Goal: Book appointment/travel/reservation

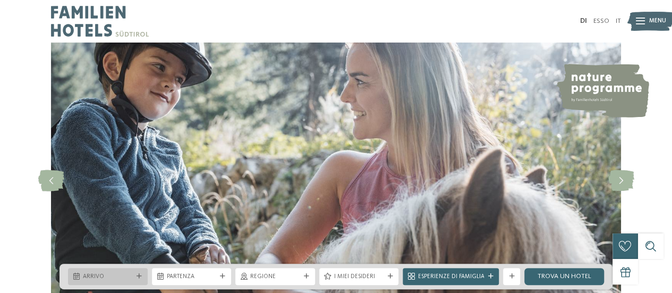
click at [111, 277] on span "Arrivo" at bounding box center [108, 277] width 50 height 9
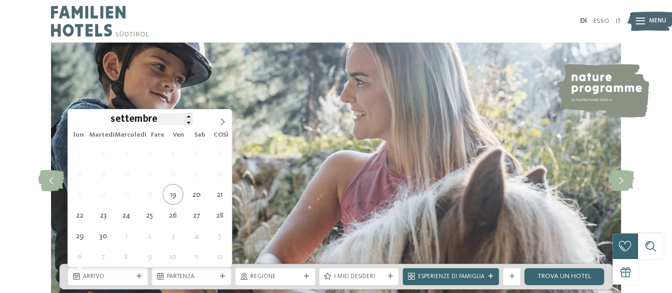
click at [166, 119] on input "****" at bounding box center [174, 118] width 35 height 11
click at [132, 121] on font "settembre" at bounding box center [134, 119] width 47 height 10
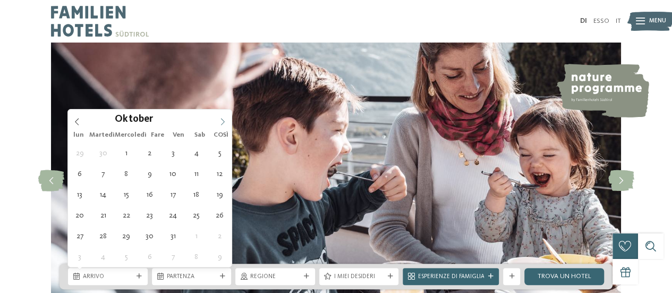
click at [225, 116] on span at bounding box center [223, 118] width 18 height 18
click at [218, 116] on div at bounding box center [218, 116] width 0 height 0
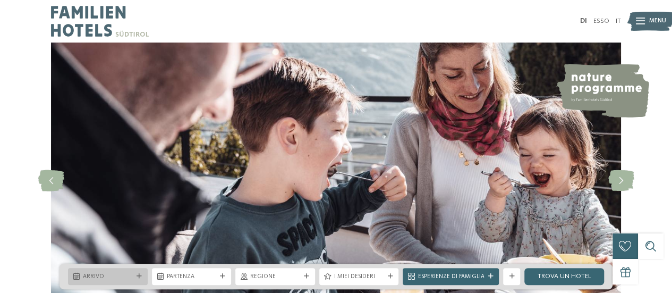
click at [107, 281] on div "Arrivo" at bounding box center [108, 276] width 80 height 17
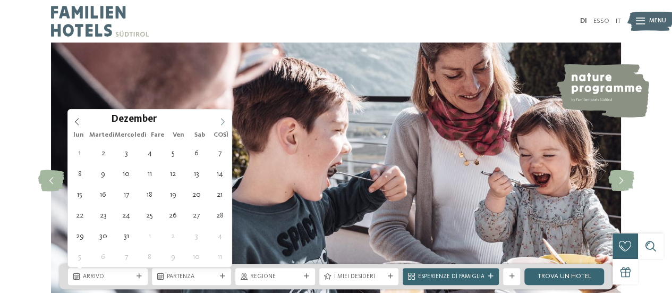
click at [220, 120] on icon at bounding box center [222, 121] width 7 height 7
type div "[DATE]"
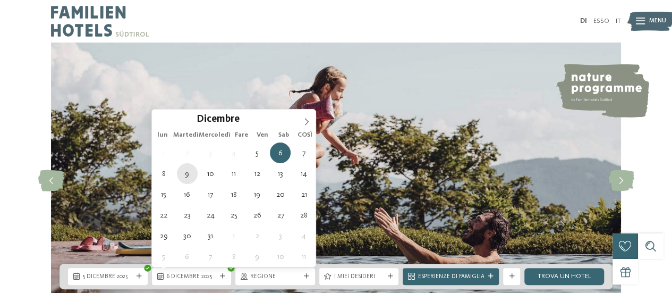
type div "[DATE]"
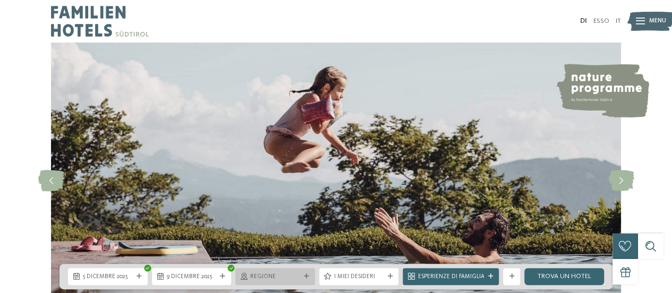
click at [287, 273] on span "regione" at bounding box center [275, 277] width 50 height 9
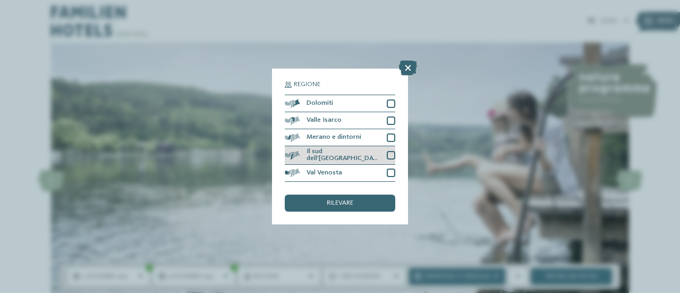
click at [390, 155] on div at bounding box center [391, 155] width 9 height 9
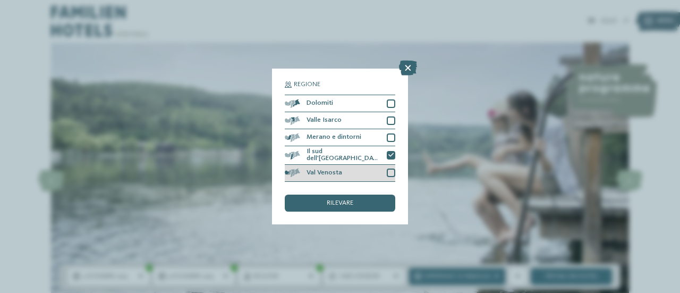
click at [393, 171] on div at bounding box center [391, 172] width 9 height 9
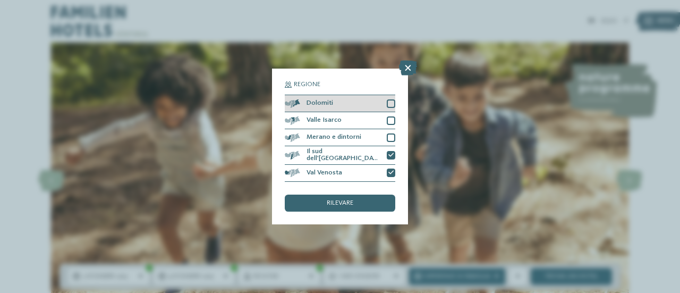
click at [390, 101] on div at bounding box center [391, 103] width 9 height 9
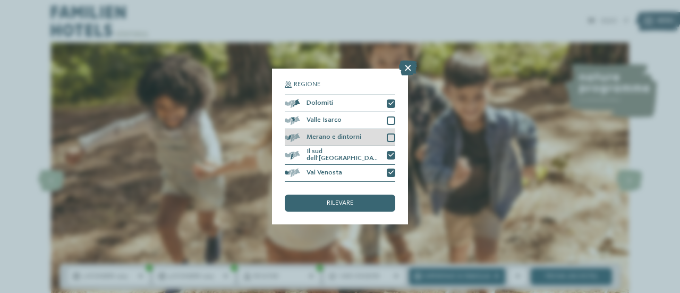
click at [391, 134] on div at bounding box center [391, 137] width 9 height 9
click at [340, 202] on font "rilevare" at bounding box center [340, 202] width 27 height 7
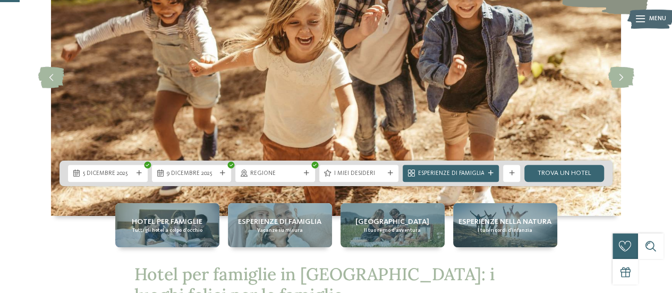
scroll to position [106, 0]
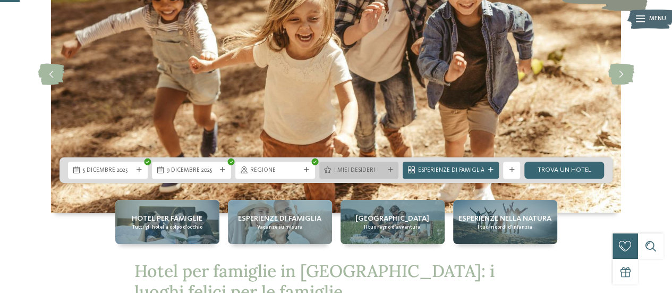
click at [350, 168] on font "I miei desideri" at bounding box center [354, 170] width 41 height 6
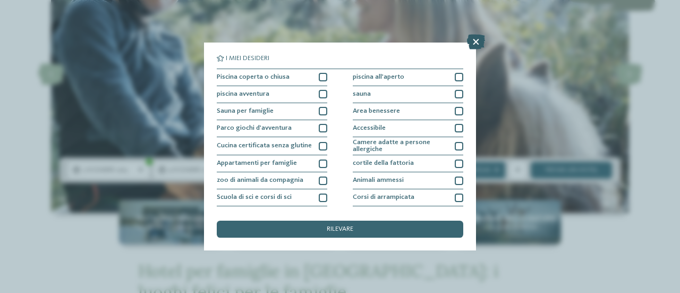
click at [473, 41] on icon at bounding box center [476, 42] width 18 height 15
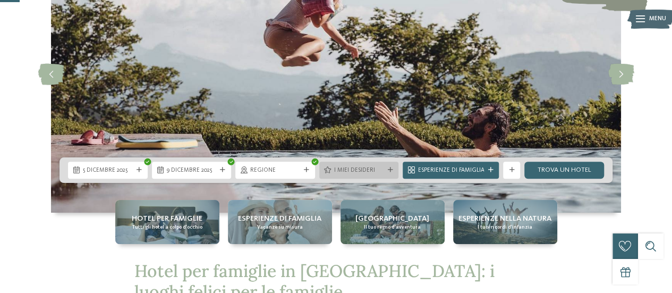
click at [374, 171] on font "I miei desideri" at bounding box center [354, 170] width 41 height 6
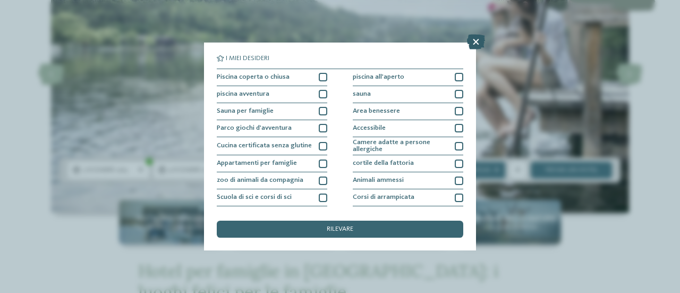
click at [479, 39] on icon at bounding box center [476, 42] width 18 height 15
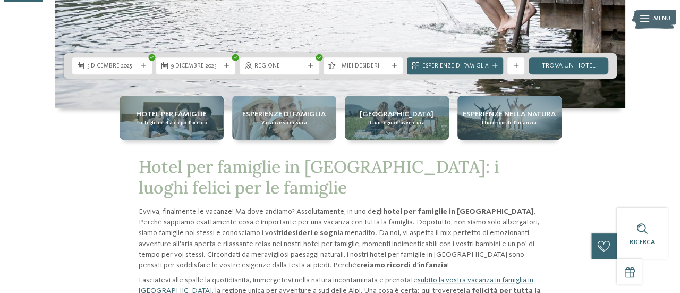
scroll to position [213, 0]
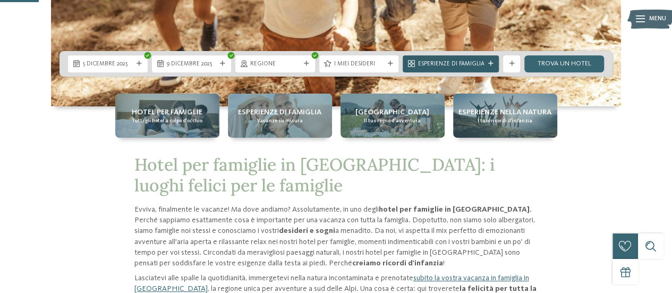
click at [449, 62] on font "Esperienze di famiglia" at bounding box center [451, 64] width 66 height 6
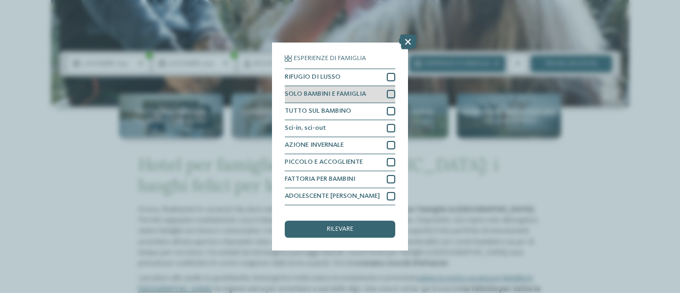
click at [387, 91] on div at bounding box center [391, 94] width 9 height 9
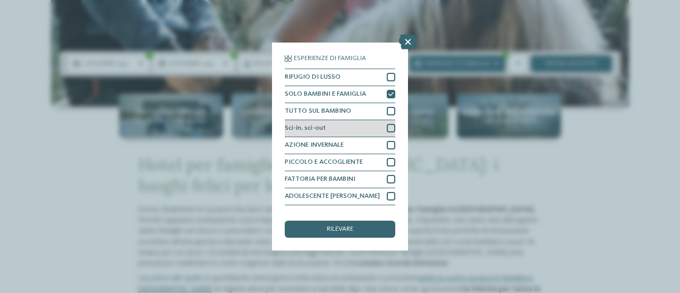
click at [387, 130] on div at bounding box center [391, 128] width 9 height 9
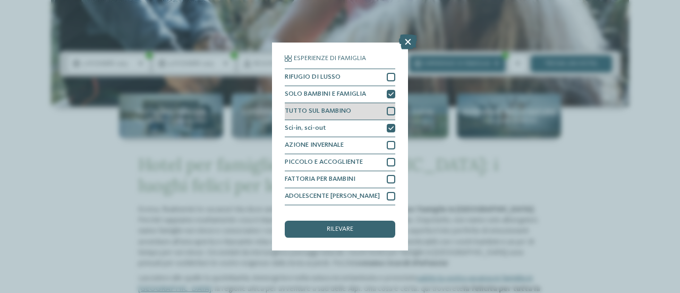
click at [388, 108] on div at bounding box center [391, 111] width 9 height 9
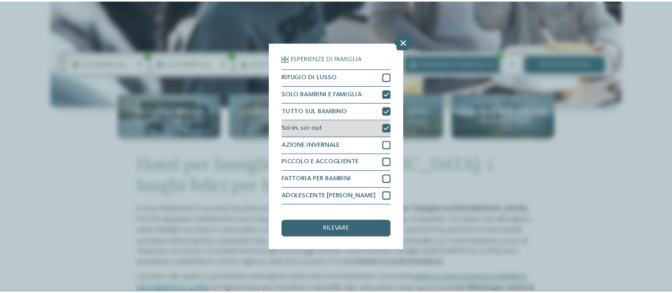
scroll to position [31, 0]
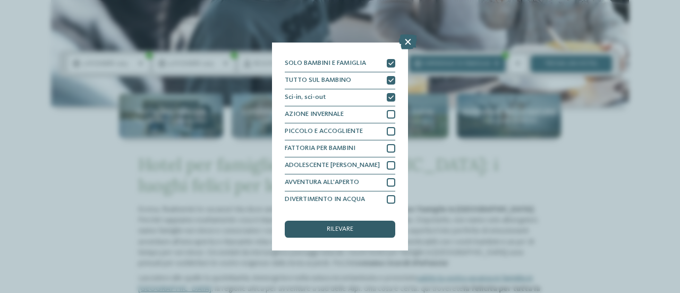
click at [352, 227] on font "rilevare" at bounding box center [340, 228] width 27 height 7
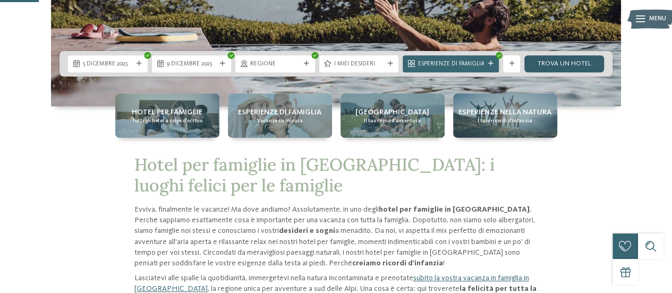
click at [588, 67] on font "Trova un hotel" at bounding box center [565, 63] width 54 height 7
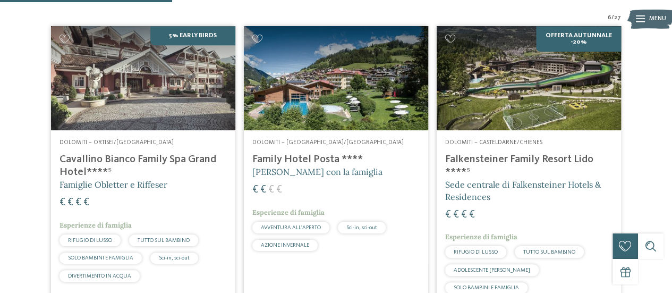
scroll to position [337, 0]
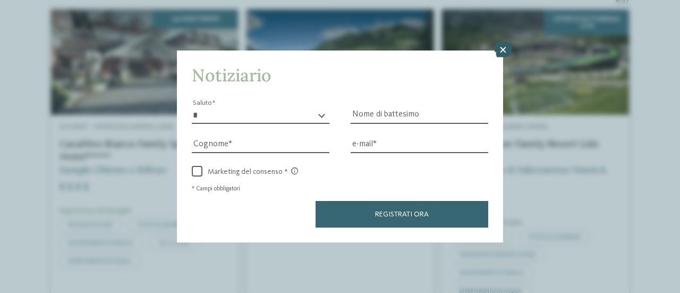
click at [503, 49] on icon at bounding box center [503, 50] width 18 height 15
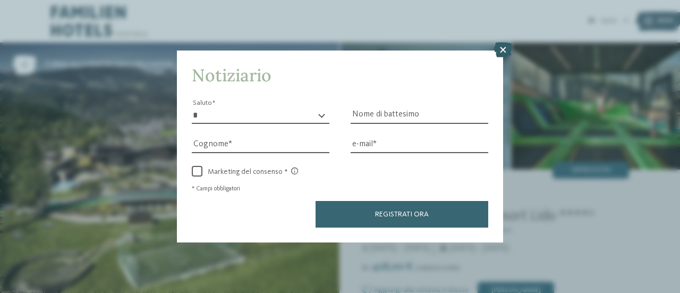
click at [500, 50] on icon at bounding box center [503, 50] width 18 height 15
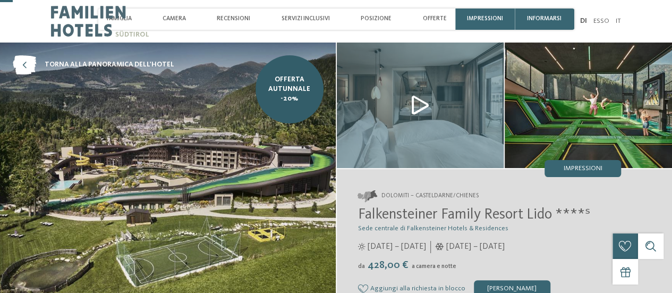
scroll to position [106, 0]
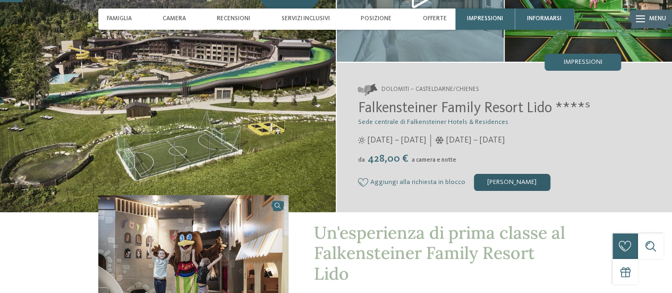
click at [501, 182] on font "richiedi ora" at bounding box center [511, 182] width 49 height 7
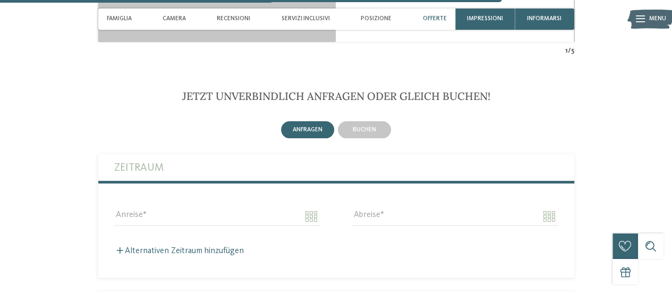
scroll to position [2080, 0]
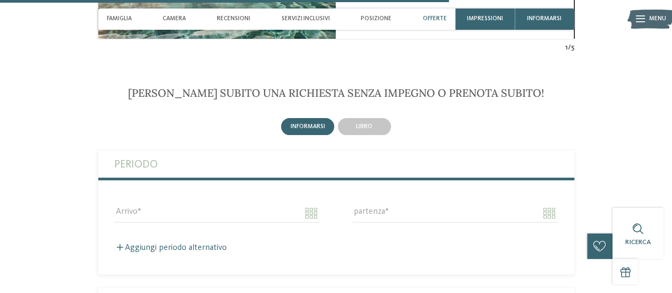
click at [209, 151] on label "Periodo" at bounding box center [336, 164] width 444 height 27
click at [183, 204] on input "Arrivo" at bounding box center [217, 213] width 206 height 18
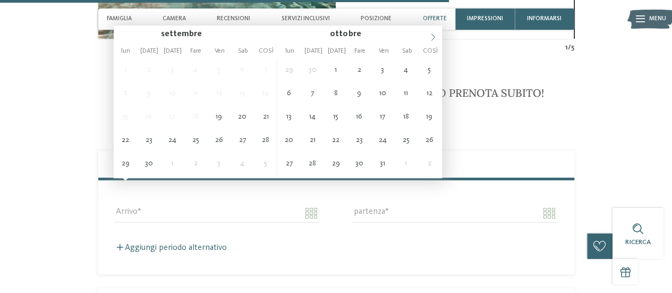
click at [435, 31] on span at bounding box center [433, 35] width 18 height 18
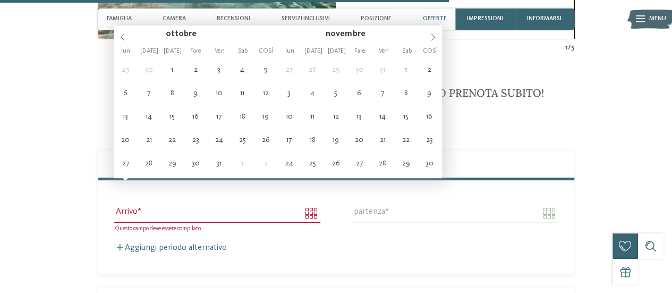
click at [435, 31] on span at bounding box center [433, 35] width 18 height 18
type input "**********"
type input "****"
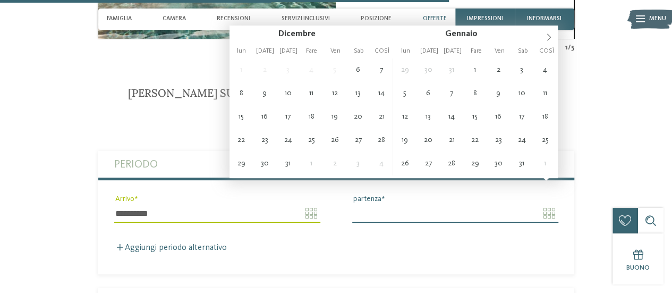
click at [379, 204] on input "partenza" at bounding box center [455, 213] width 206 height 18
type input "**********"
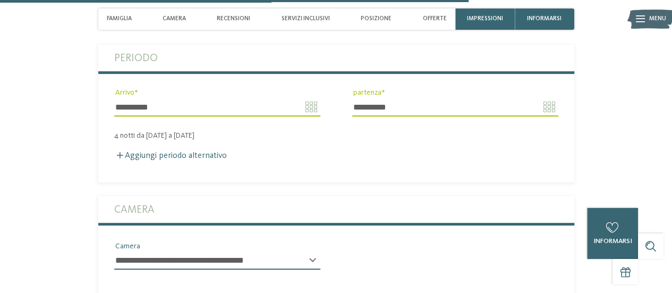
scroll to position [2239, 0]
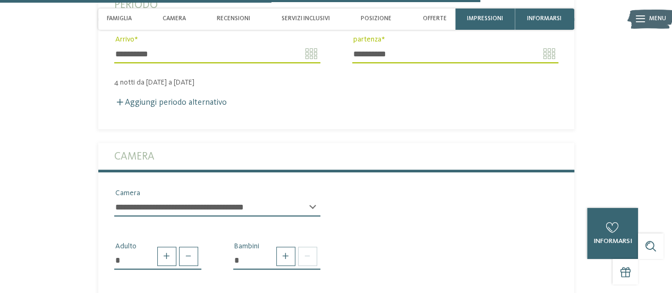
click at [225, 198] on select "**********" at bounding box center [217, 207] width 206 height 18
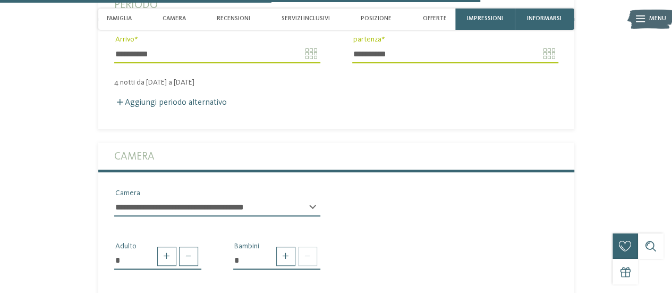
click at [225, 198] on select "**********" at bounding box center [217, 207] width 206 height 18
click at [274, 247] on div at bounding box center [296, 256] width 44 height 19
click at [278, 247] on span at bounding box center [285, 256] width 19 height 19
type input "*"
click at [278, 247] on span at bounding box center [285, 256] width 19 height 19
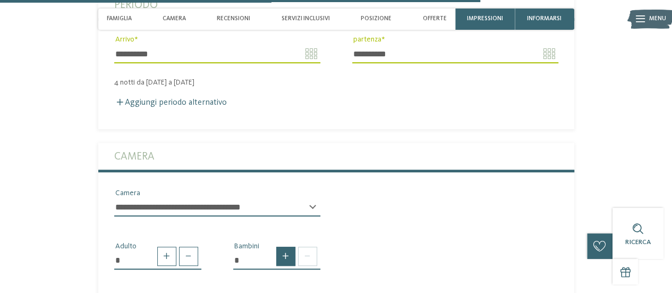
click at [281, 247] on span at bounding box center [285, 256] width 19 height 19
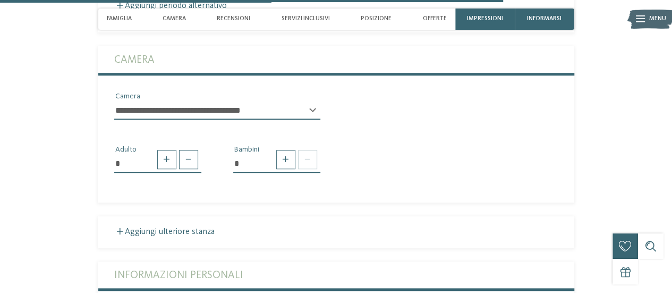
scroll to position [2345, 0]
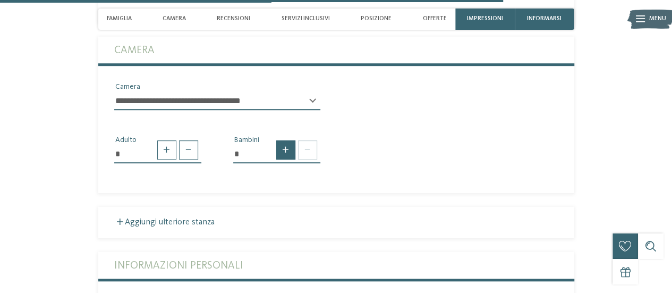
click at [277, 140] on span at bounding box center [285, 149] width 19 height 19
click at [310, 140] on span at bounding box center [307, 149] width 19 height 19
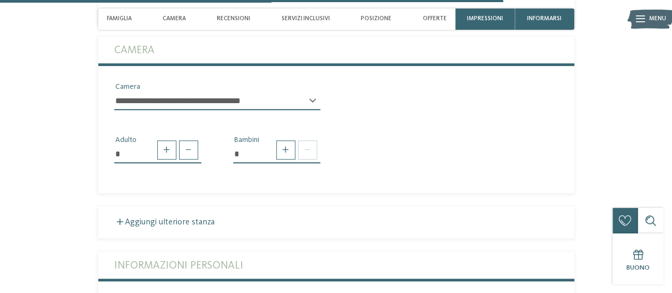
drag, startPoint x: 254, startPoint y: 126, endPoint x: 217, endPoint y: 127, distance: 37.2
click at [217, 134] on div "* Bambini" at bounding box center [276, 152] width 119 height 37
click at [254, 145] on input "*" at bounding box center [276, 154] width 87 height 18
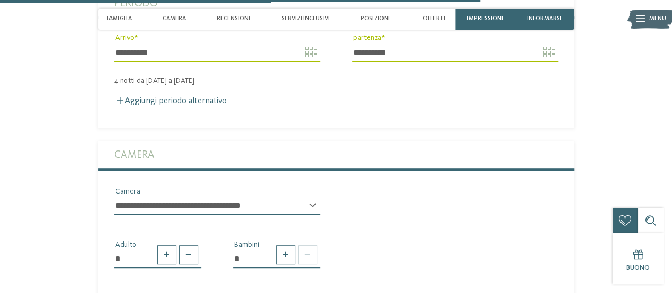
scroll to position [2239, 0]
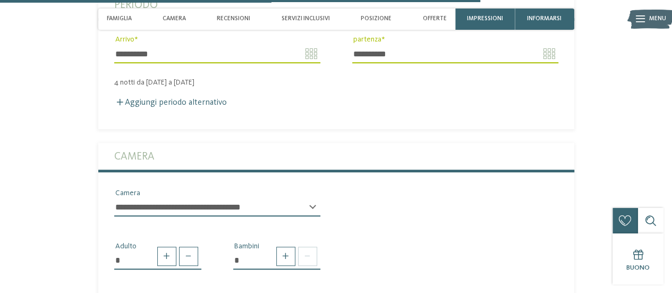
click at [278, 198] on select "**********" at bounding box center [217, 207] width 206 height 18
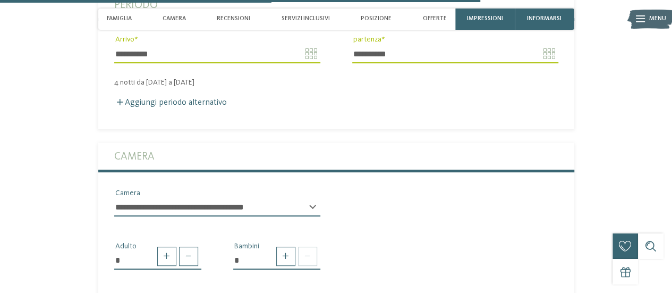
click at [114, 198] on select "**********" at bounding box center [217, 207] width 206 height 18
click at [284, 247] on span at bounding box center [285, 256] width 19 height 19
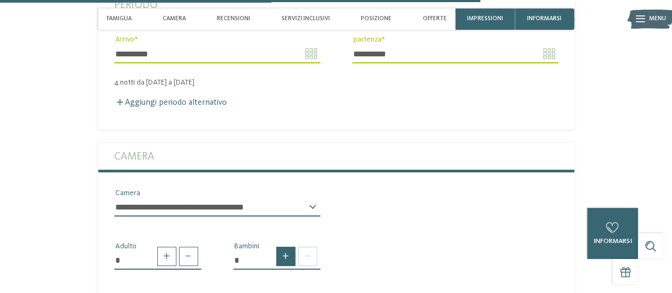
click at [284, 247] on span at bounding box center [285, 256] width 19 height 19
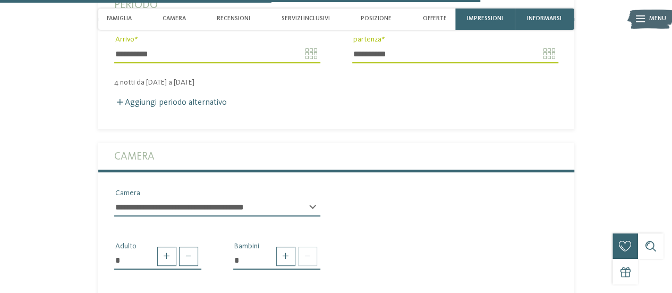
click at [215, 198] on select "**********" at bounding box center [217, 207] width 206 height 18
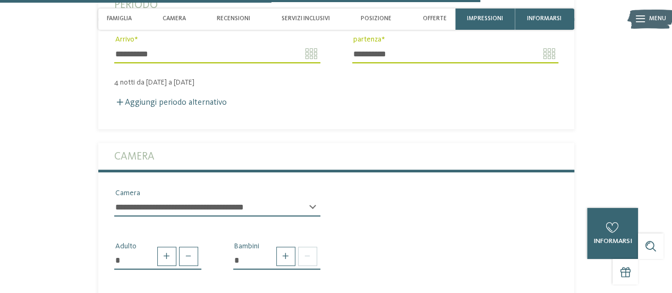
click at [219, 143] on label "Camera" at bounding box center [336, 156] width 444 height 27
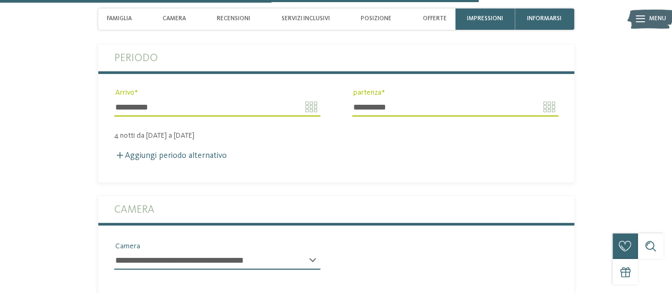
scroll to position [2292, 0]
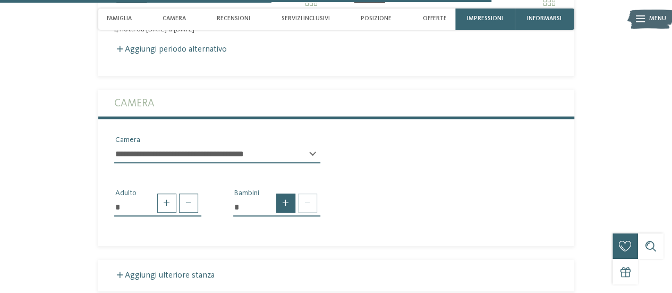
click at [284, 193] on span at bounding box center [285, 202] width 19 height 19
click at [244, 198] on input "*" at bounding box center [276, 207] width 87 height 18
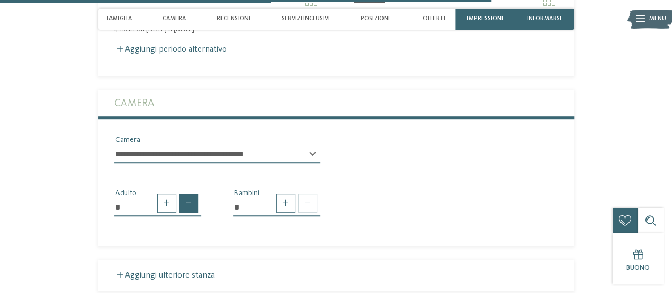
click at [187, 193] on span at bounding box center [188, 202] width 19 height 19
click at [168, 193] on span at bounding box center [166, 202] width 19 height 19
click at [167, 193] on span at bounding box center [166, 202] width 19 height 19
click at [197, 145] on select "**********" at bounding box center [217, 154] width 206 height 18
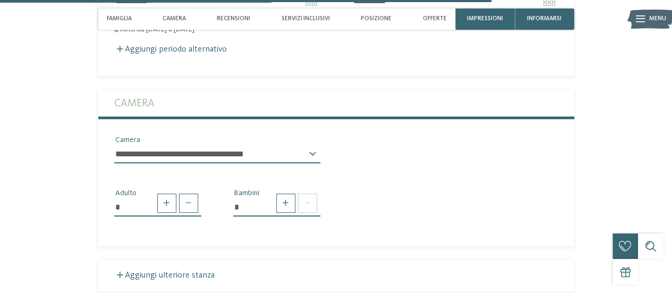
select select "*****"
click at [114, 145] on select "**********" at bounding box center [217, 154] width 206 height 18
click at [281, 193] on span at bounding box center [285, 202] width 19 height 19
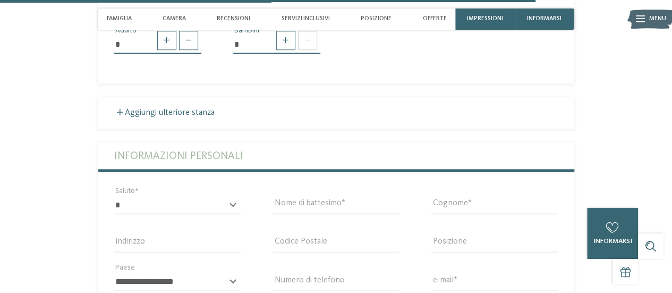
scroll to position [2452, 0]
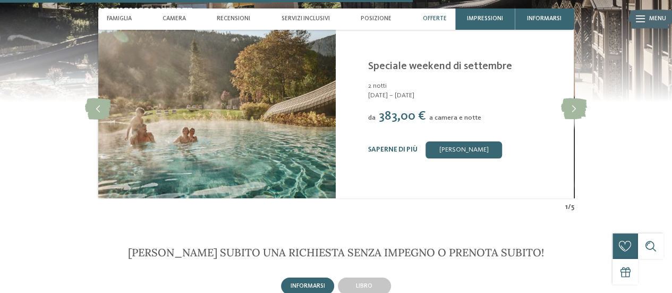
click at [431, 19] on font "Offerte" at bounding box center [434, 18] width 24 height 6
